Goal: Task Accomplishment & Management: Complete application form

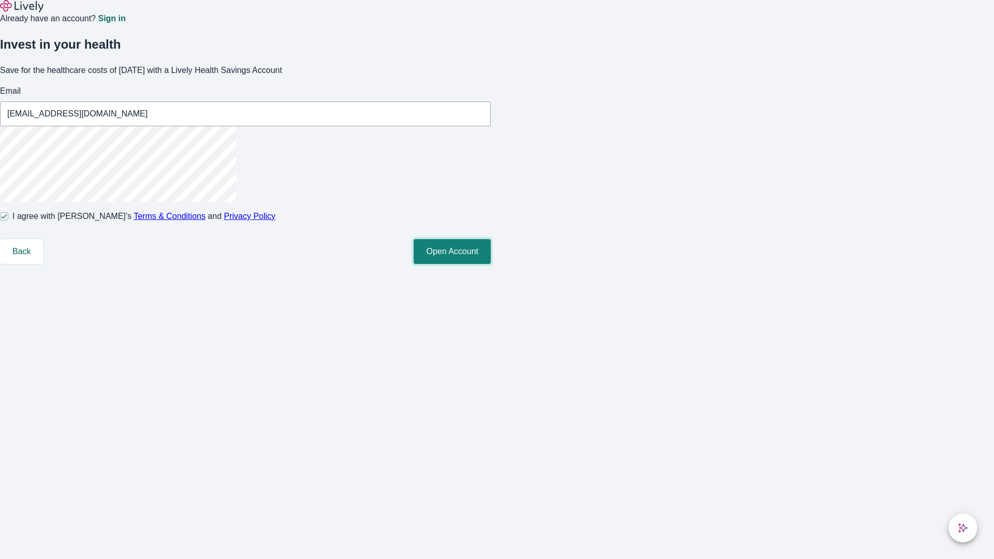
click at [491, 264] on button "Open Account" at bounding box center [452, 251] width 77 height 25
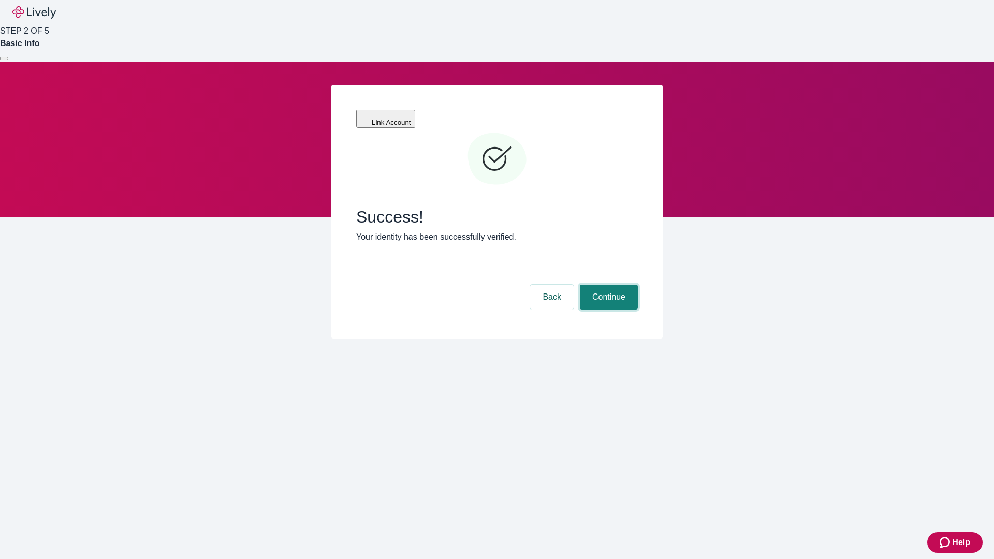
click at [607, 285] on button "Continue" at bounding box center [609, 297] width 58 height 25
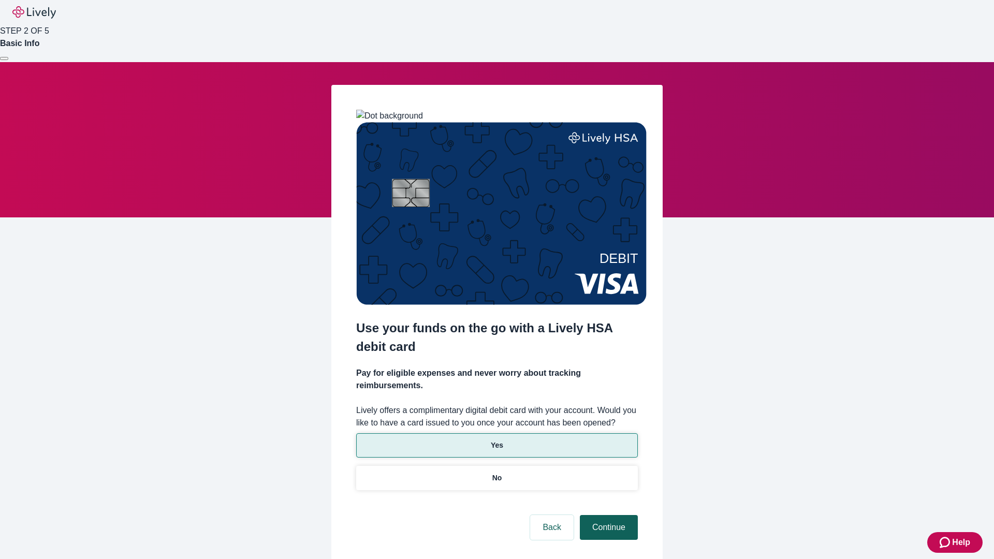
click at [497, 440] on p "Yes" at bounding box center [497, 445] width 12 height 11
click at [607, 515] on button "Continue" at bounding box center [609, 527] width 58 height 25
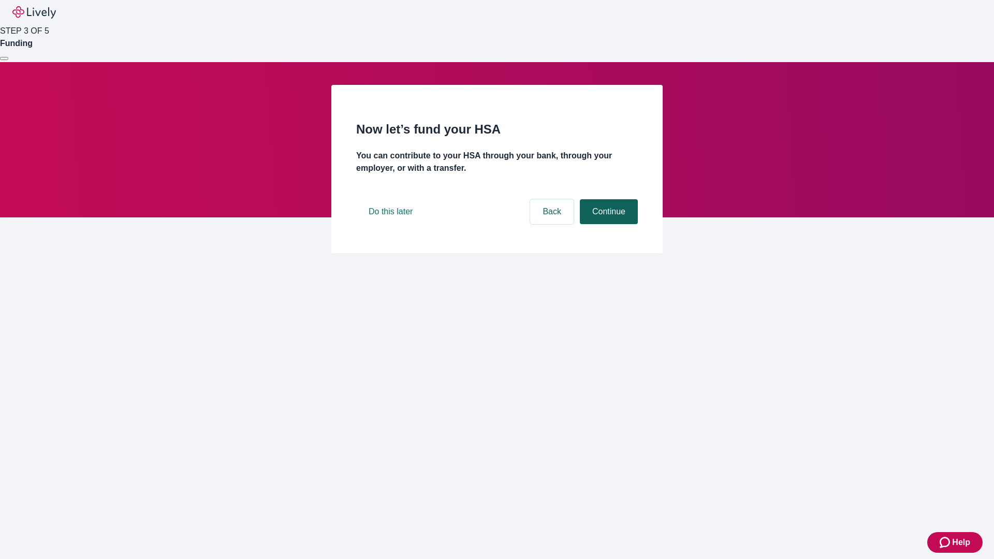
click at [607, 224] on button "Continue" at bounding box center [609, 211] width 58 height 25
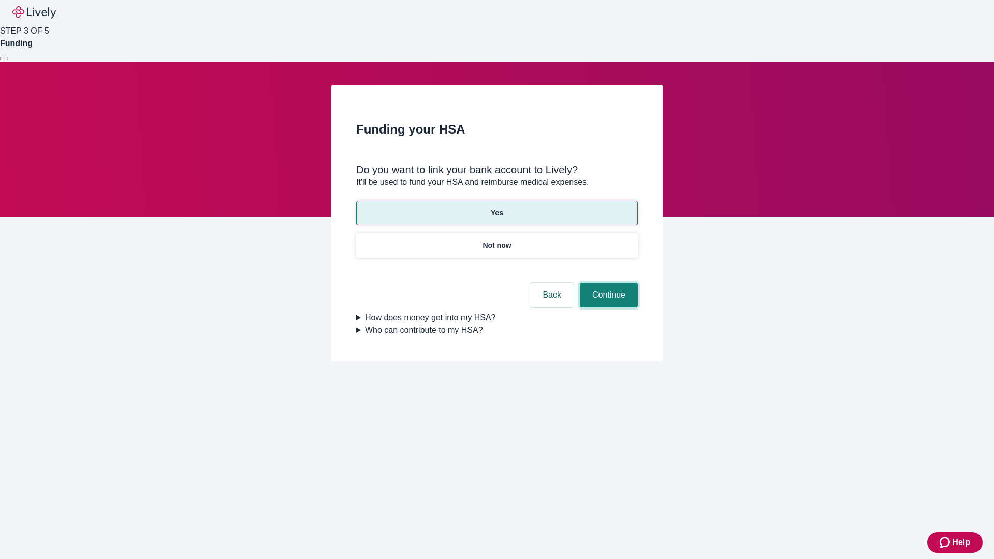
click at [607, 283] on button "Continue" at bounding box center [609, 295] width 58 height 25
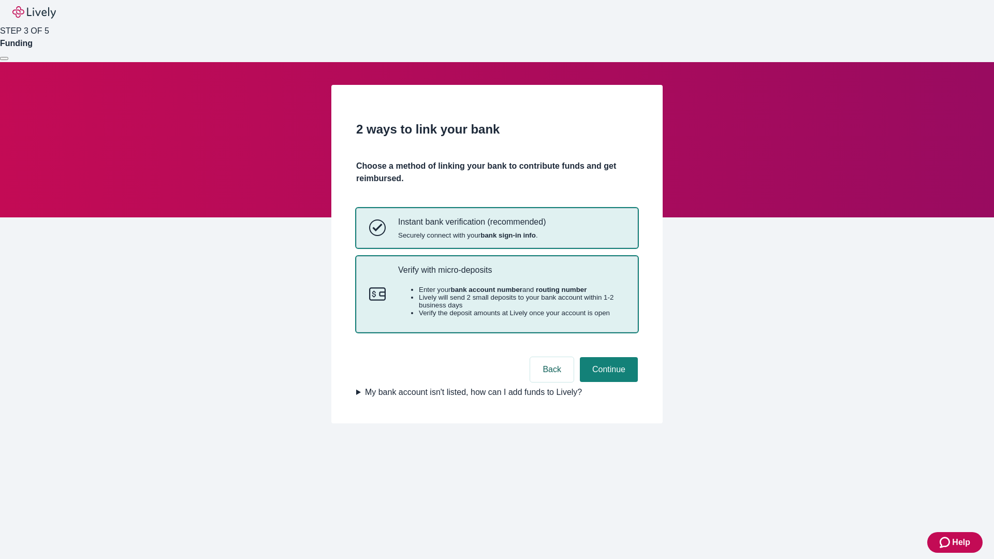
click at [511, 275] on p "Verify with micro-deposits" at bounding box center [511, 270] width 227 height 10
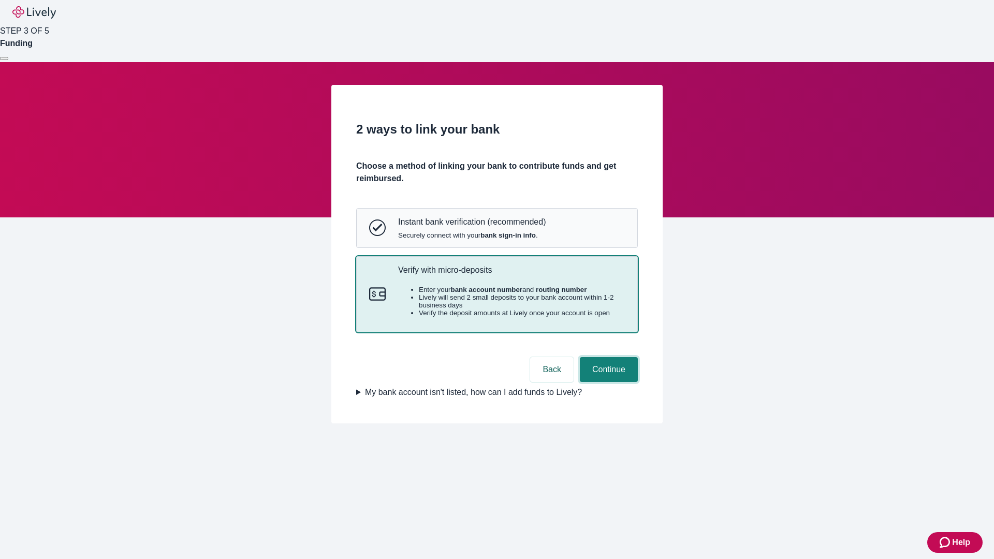
click at [607, 382] on button "Continue" at bounding box center [609, 369] width 58 height 25
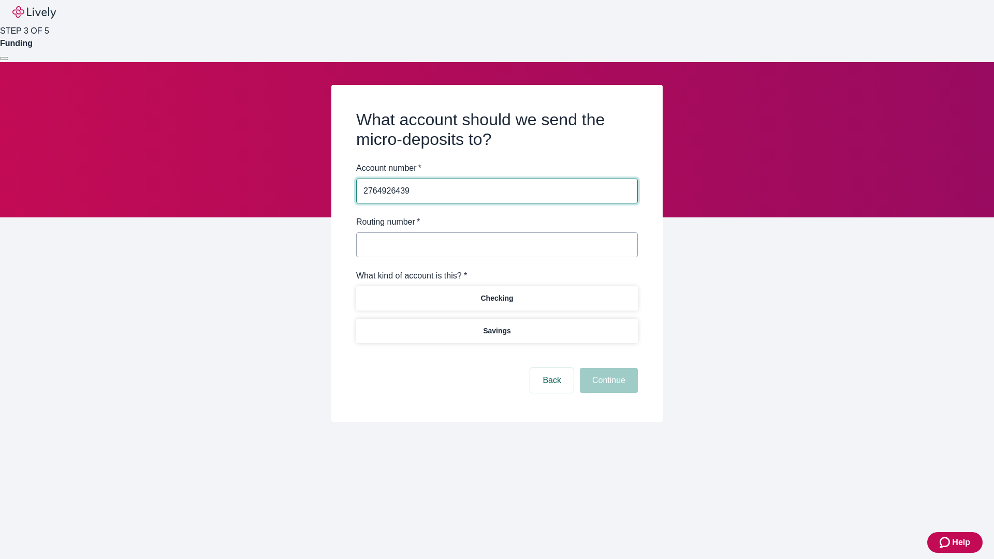
type input "2764926439"
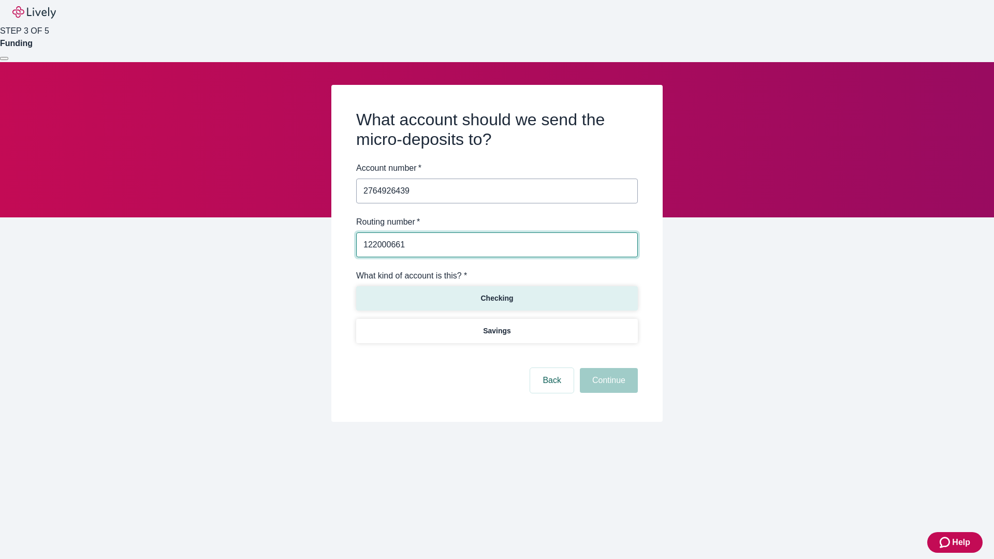
type input "122000661"
click at [497, 298] on p "Checking" at bounding box center [497, 298] width 33 height 11
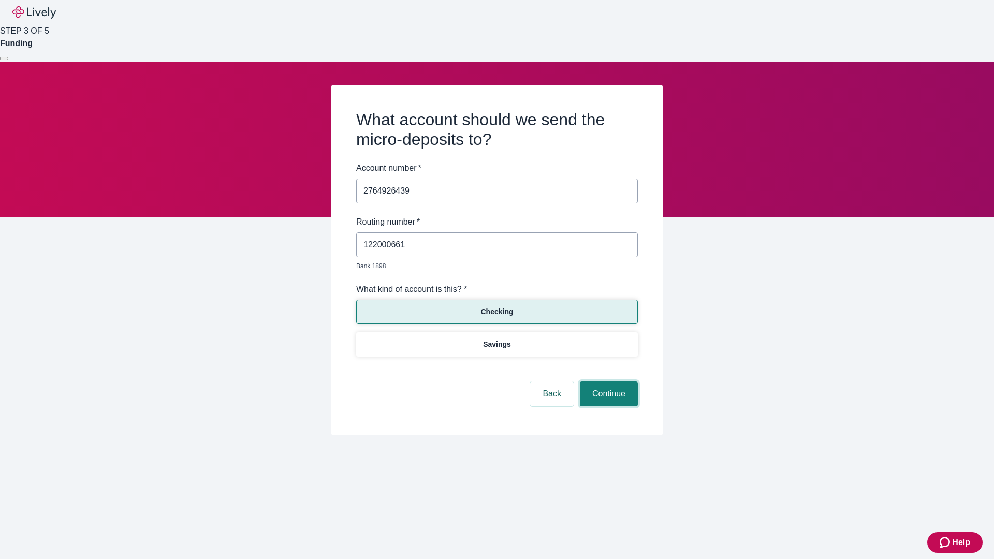
click at [607, 382] on button "Continue" at bounding box center [609, 394] width 58 height 25
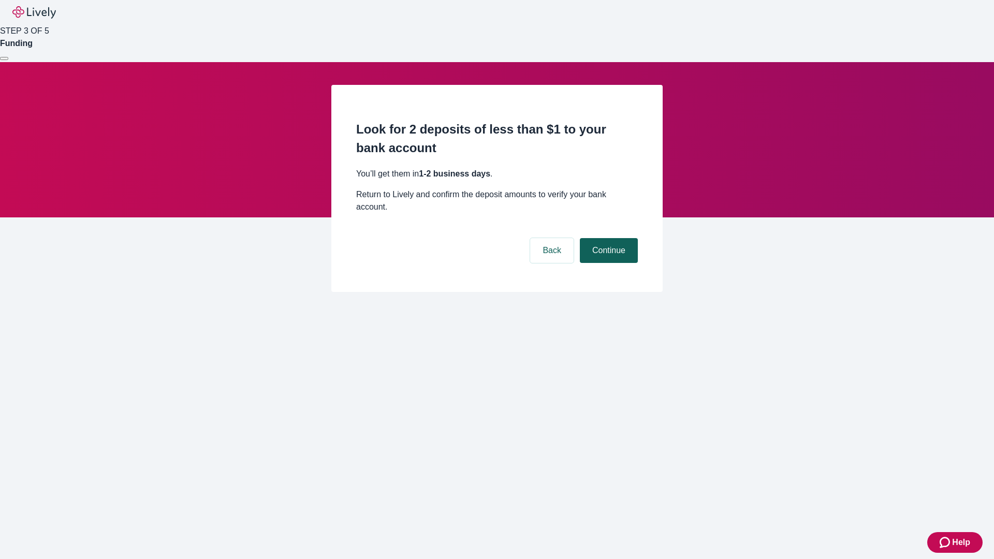
click at [607, 238] on button "Continue" at bounding box center [609, 250] width 58 height 25
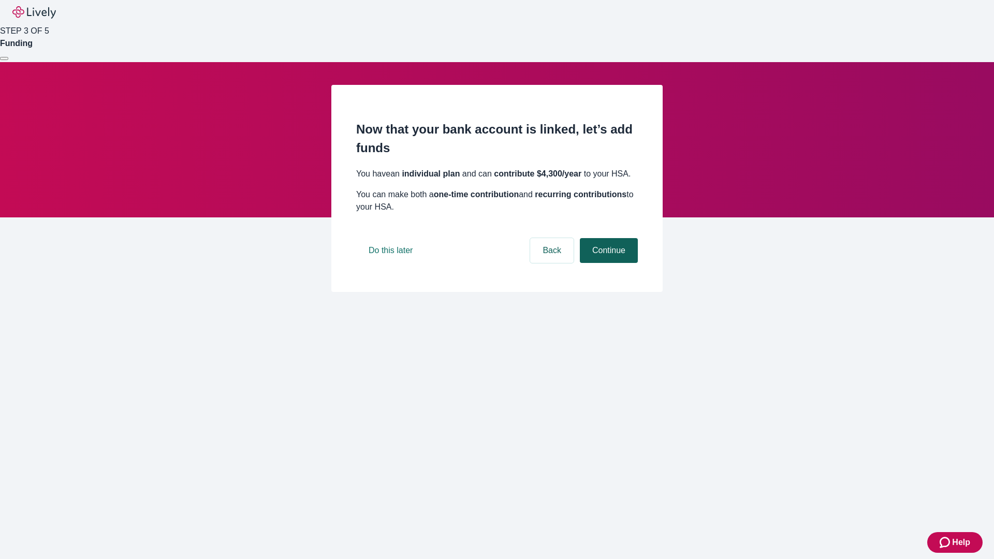
click at [607, 263] on button "Continue" at bounding box center [609, 250] width 58 height 25
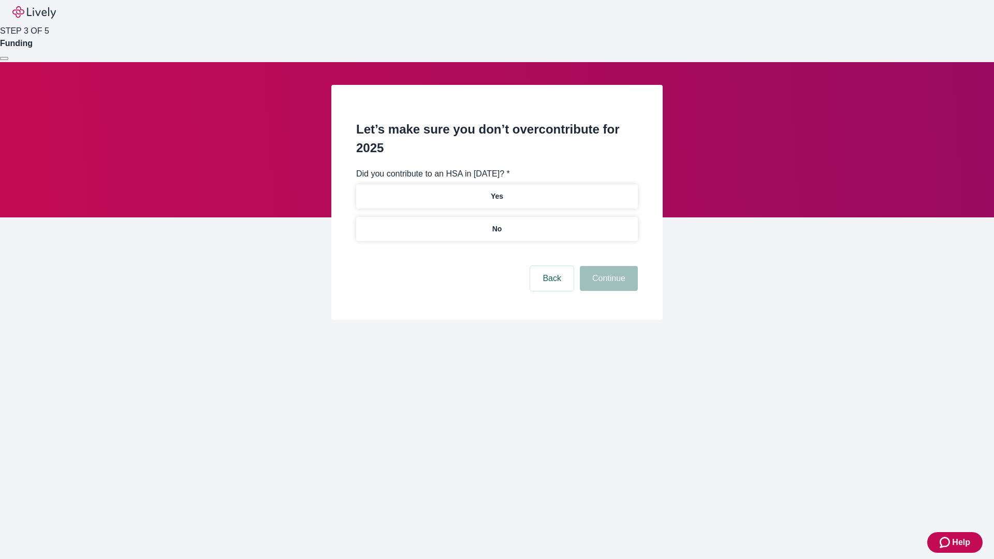
click at [497, 224] on p "No" at bounding box center [497, 229] width 10 height 11
click at [607, 266] on button "Continue" at bounding box center [609, 278] width 58 height 25
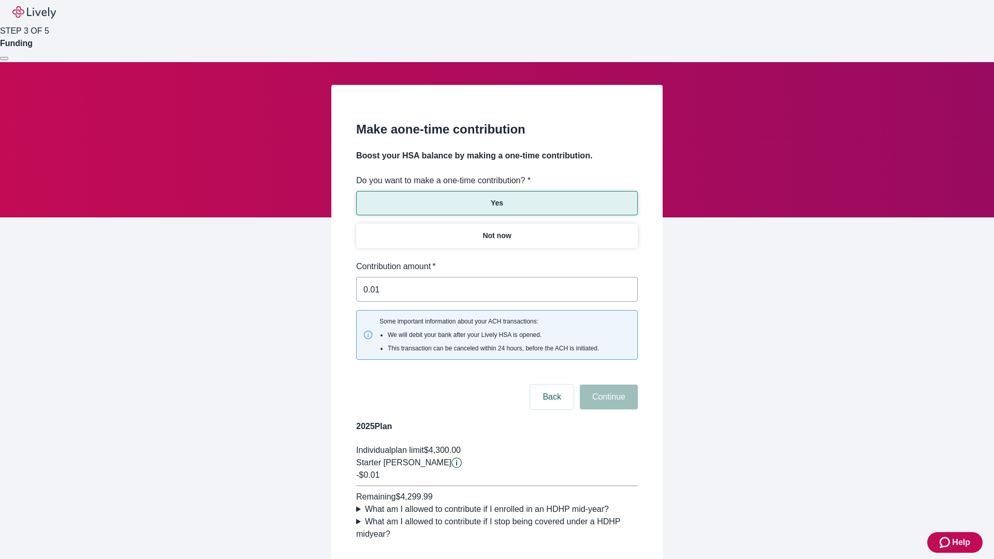
type input "0.01"
click at [607, 385] on button "Continue" at bounding box center [609, 397] width 58 height 25
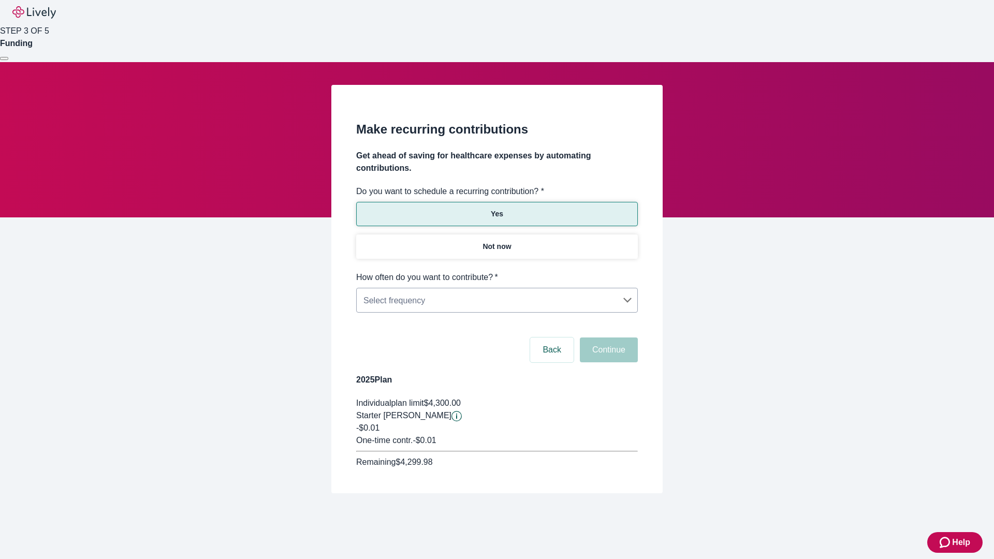
click at [497, 271] on body "Help STEP 3 OF 5 Funding Make recurring contributions Get ahead of saving for h…" at bounding box center [497, 271] width 994 height 543
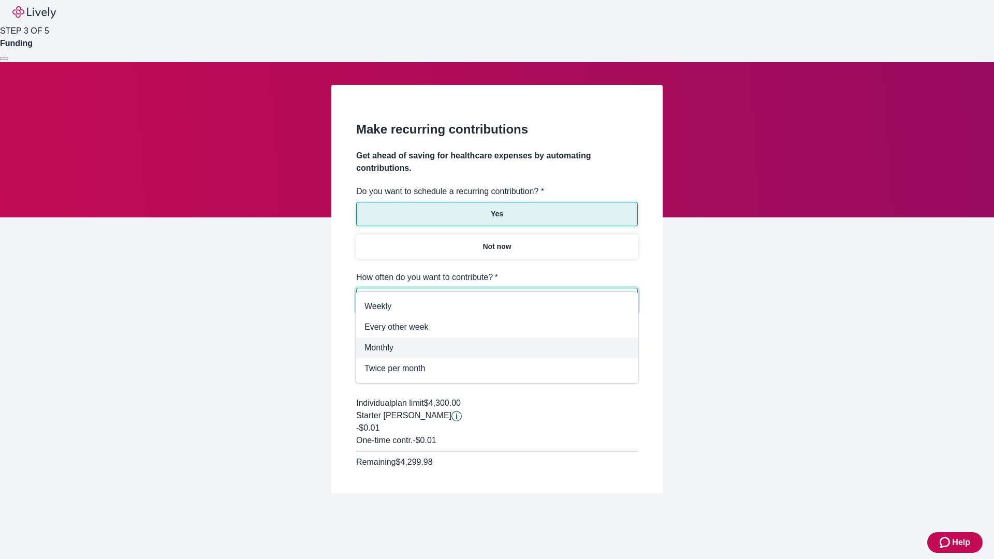
click at [497, 348] on span "Monthly" at bounding box center [497, 348] width 265 height 12
type input "Monthly"
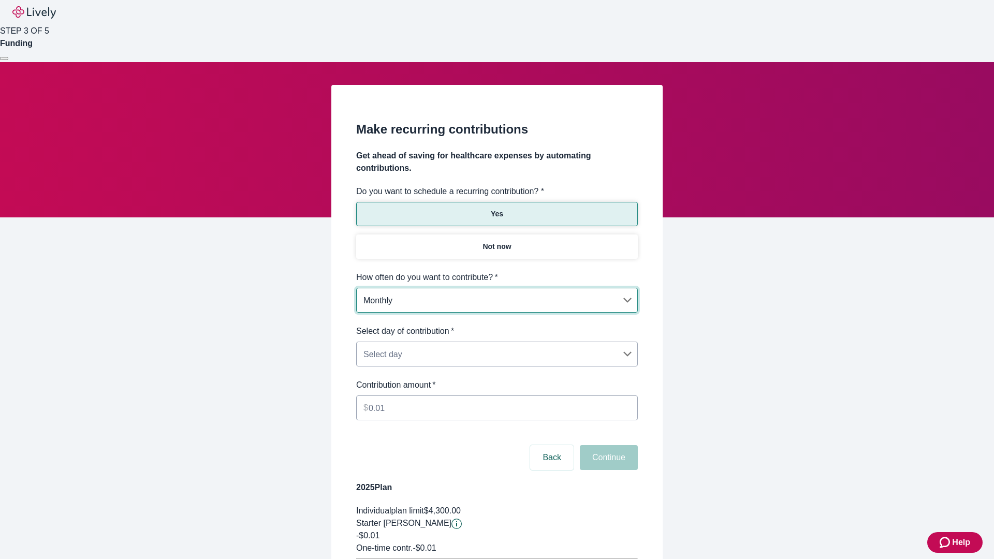
click at [497, 325] on body "Help STEP 3 OF 5 Funding Make recurring contributions Get ahead of saving for h…" at bounding box center [497, 325] width 994 height 651
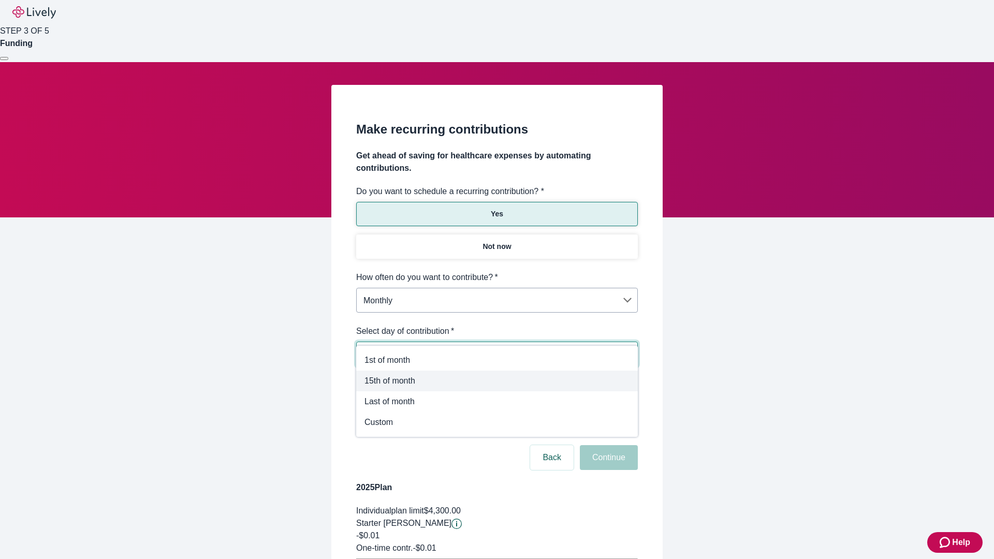
click at [497, 381] on span "15th of month" at bounding box center [497, 381] width 265 height 12
type input "Monthly15th"
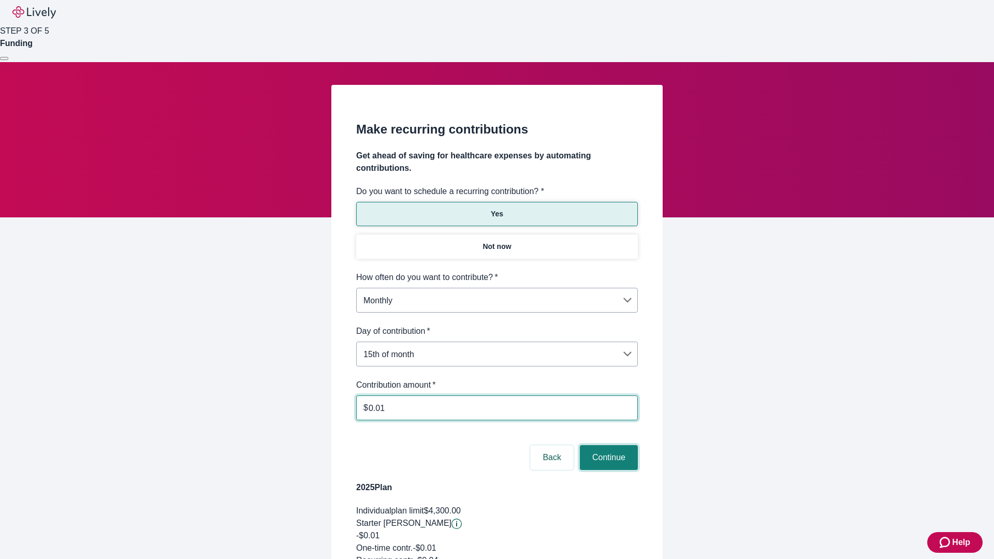
click at [607, 445] on button "Continue" at bounding box center [609, 457] width 58 height 25
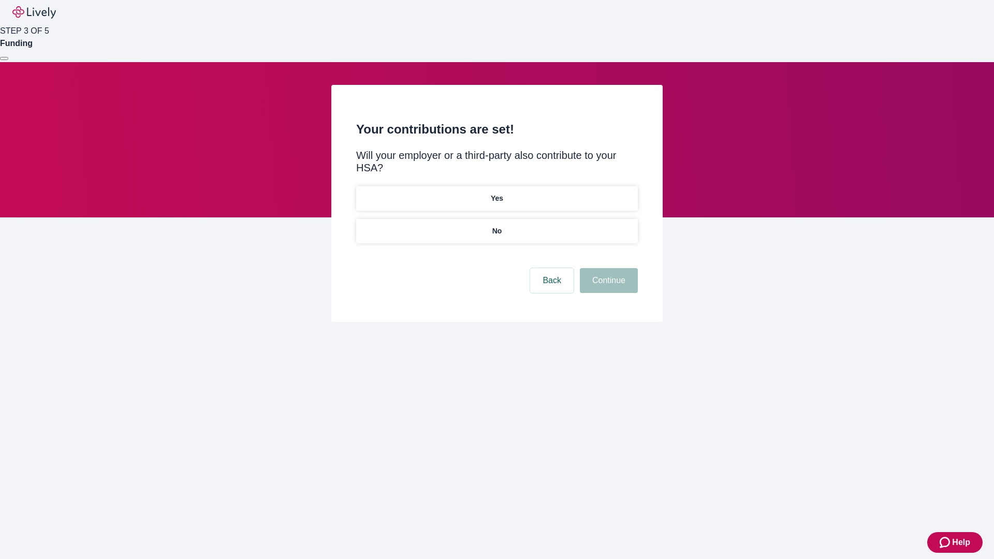
click at [497, 193] on p "Yes" at bounding box center [497, 198] width 12 height 11
click at [607, 268] on button "Continue" at bounding box center [609, 280] width 58 height 25
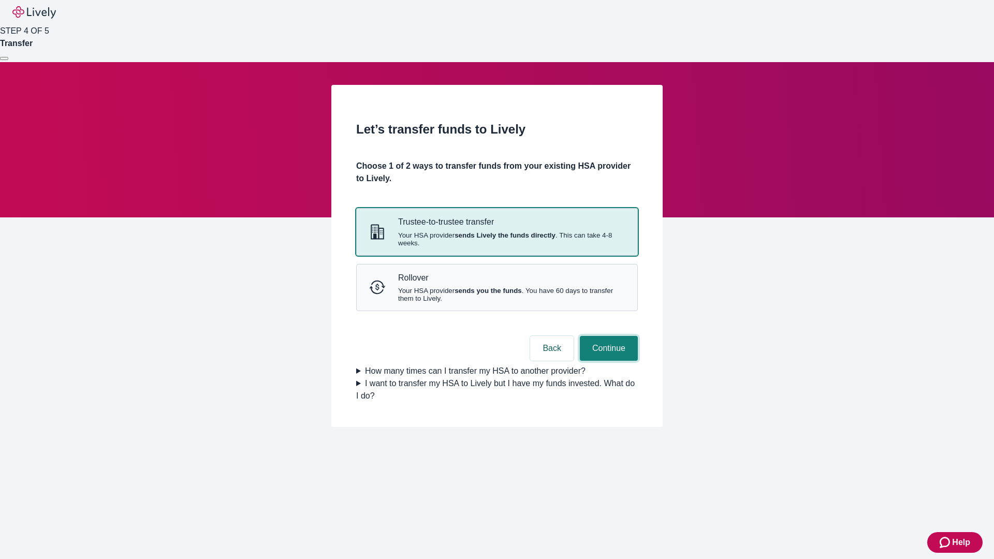
click at [607, 361] on button "Continue" at bounding box center [609, 348] width 58 height 25
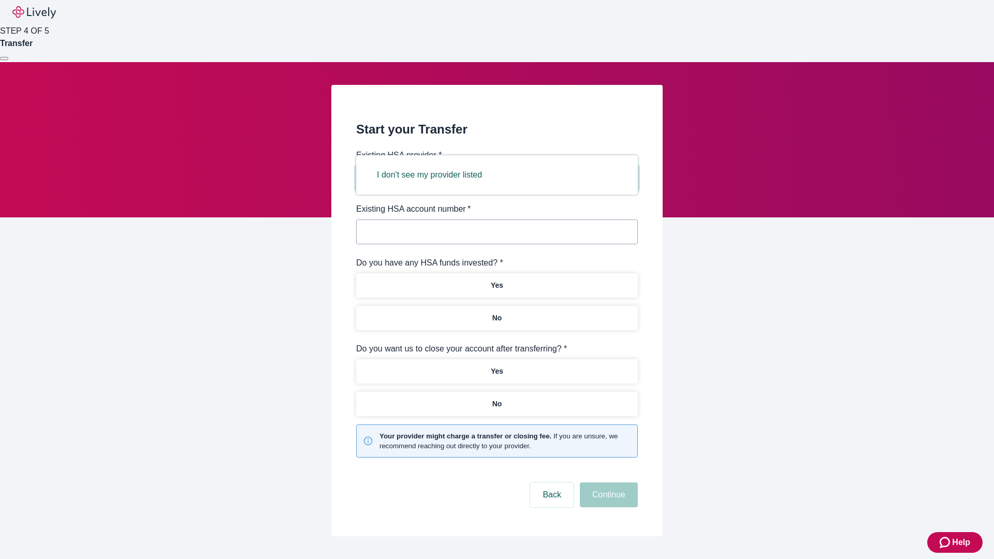
click at [433, 175] on button "I don't see my provider listed" at bounding box center [430, 175] width 130 height 25
type input "Other"
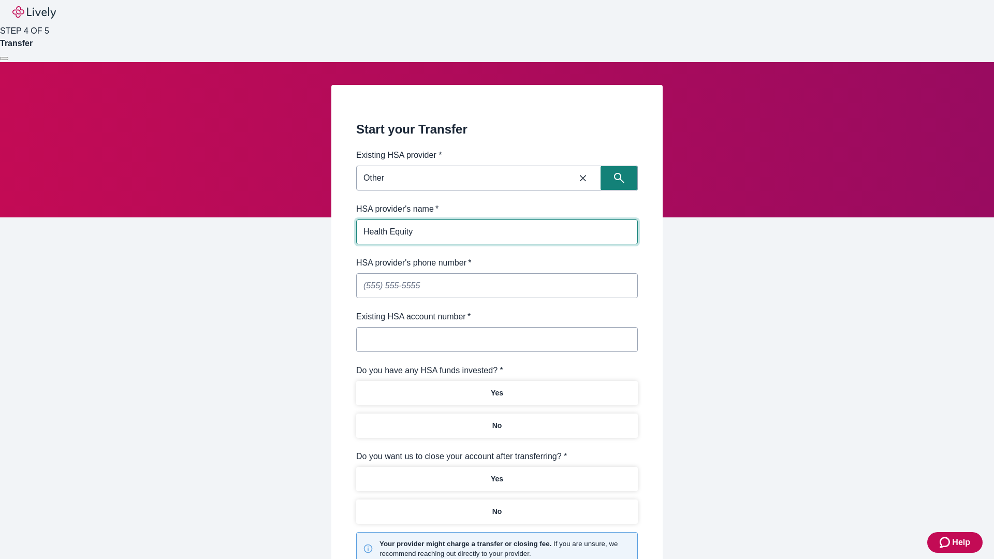
type input "Health Equity"
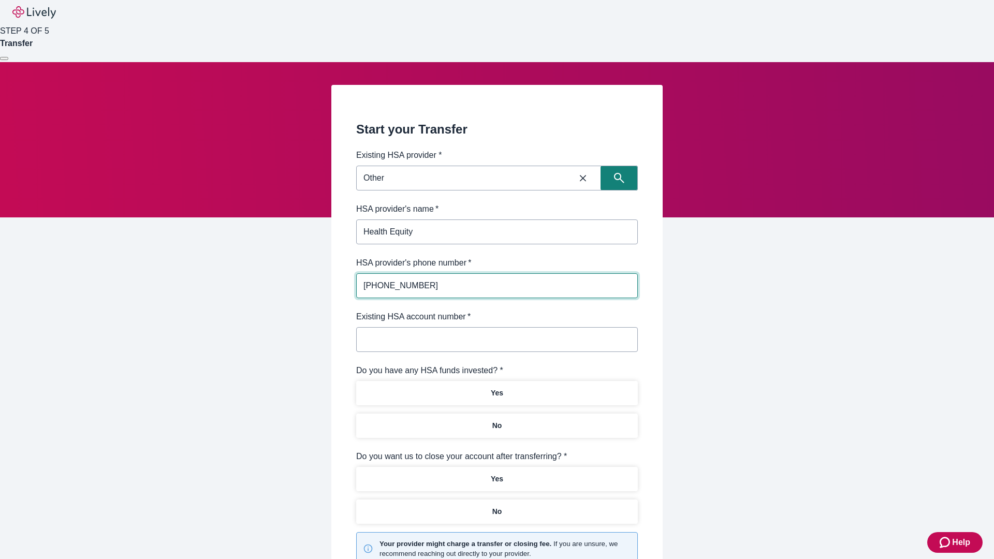
type input "(434) 343-4344"
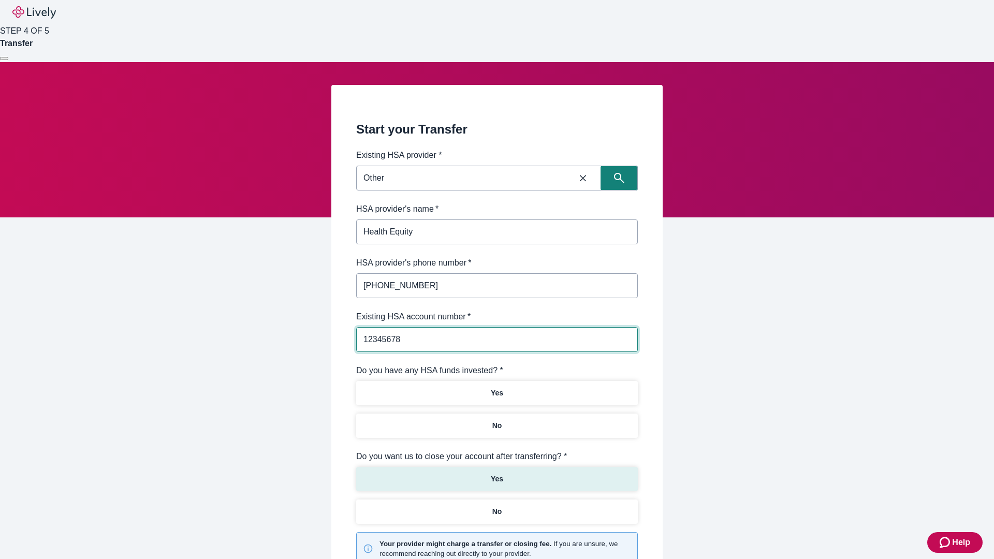
type input "12345678"
click at [497, 420] on p "No" at bounding box center [497, 425] width 10 height 11
click at [497, 474] on p "Yes" at bounding box center [497, 479] width 12 height 11
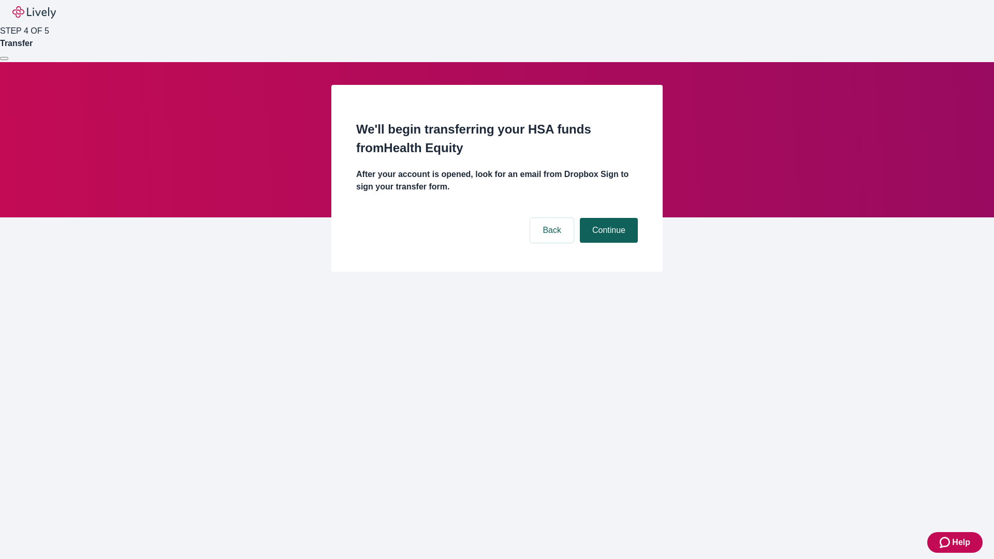
click at [607, 218] on button "Continue" at bounding box center [609, 230] width 58 height 25
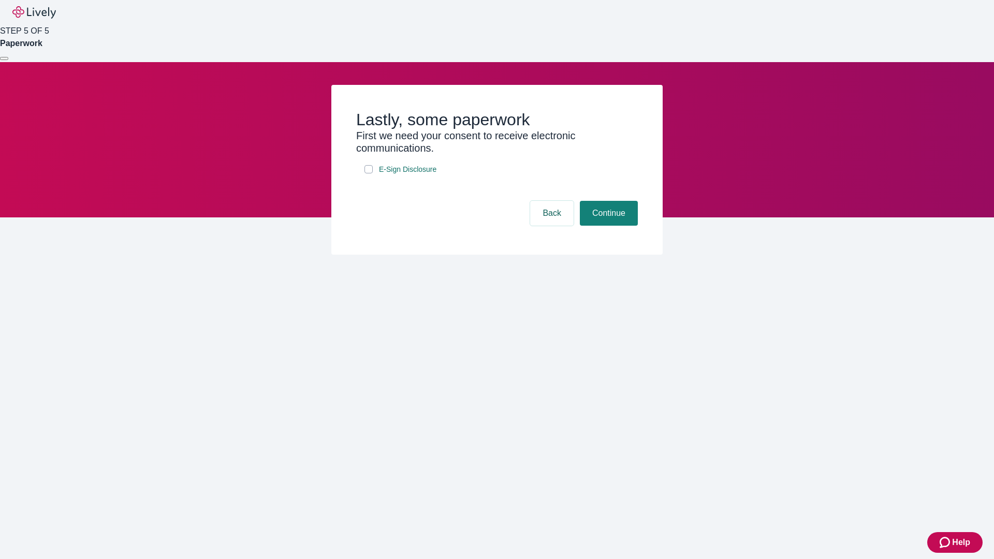
click at [369, 173] on input "E-Sign Disclosure" at bounding box center [369, 169] width 8 height 8
checkbox input "true"
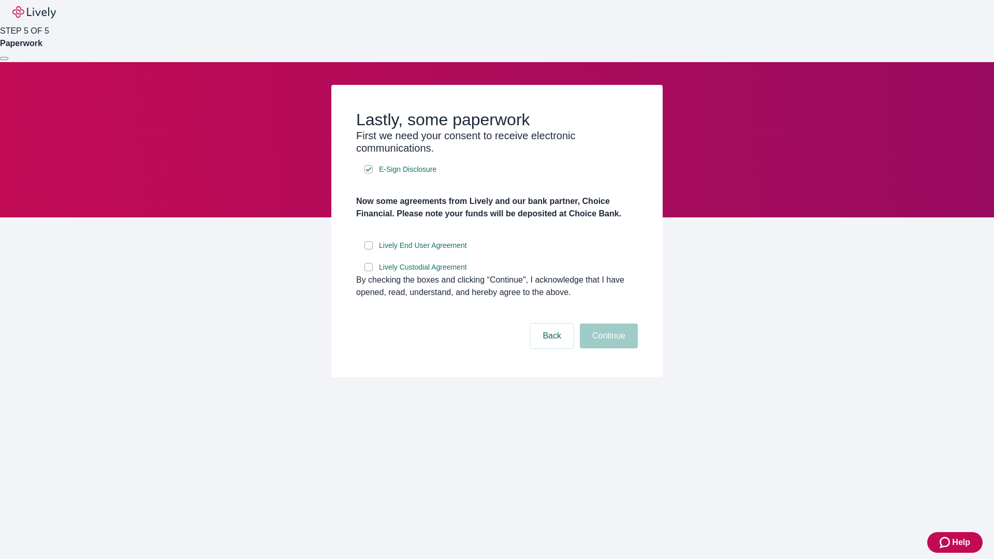
click at [369, 250] on input "Lively End User Agreement" at bounding box center [369, 245] width 8 height 8
checkbox input "true"
click at [369, 271] on input "Lively Custodial Agreement" at bounding box center [369, 267] width 8 height 8
checkbox input "true"
click at [607, 348] on button "Continue" at bounding box center [609, 336] width 58 height 25
